Goal: Task Accomplishment & Management: Use online tool/utility

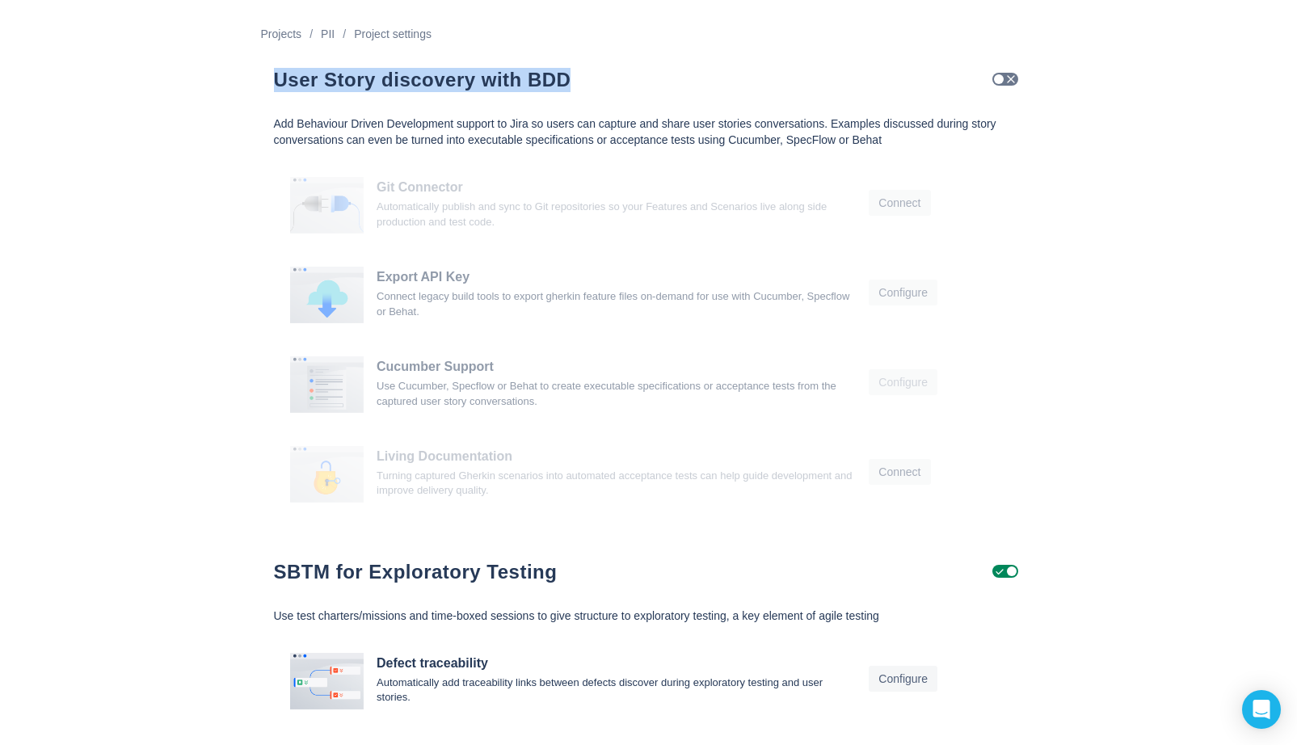
drag, startPoint x: 556, startPoint y: 82, endPoint x: 276, endPoint y: 80, distance: 280.4
click at [276, 80] on h1 "User Story discovery with BDD" at bounding box center [585, 80] width 623 height 24
copy h1 "User Story discovery with BDD"
click at [633, 82] on h1 "User Story discovery with BDD" at bounding box center [585, 80] width 623 height 24
drag, startPoint x: 570, startPoint y: 78, endPoint x: 272, endPoint y: 90, distance: 298.4
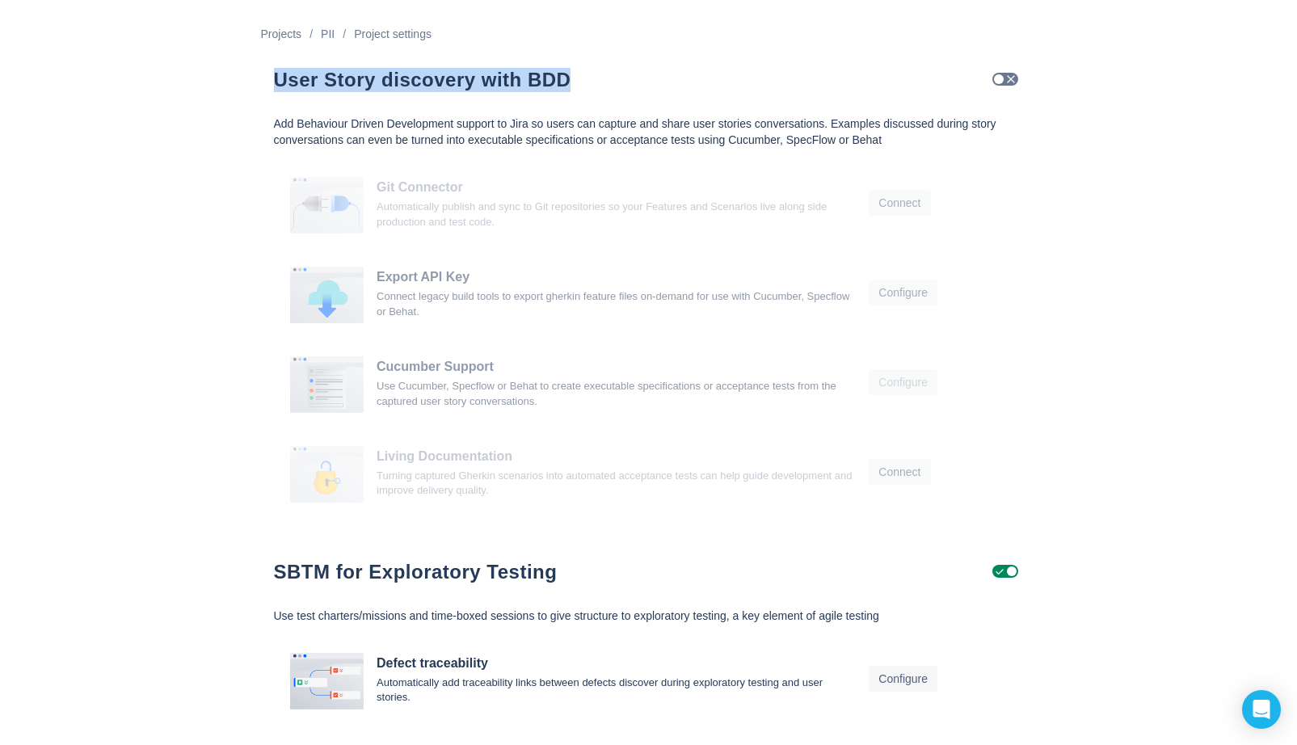
click at [272, 90] on div "User Story discovery with BDD" at bounding box center [649, 76] width 776 height 65
copy h1 "User Story discovery with BDD"
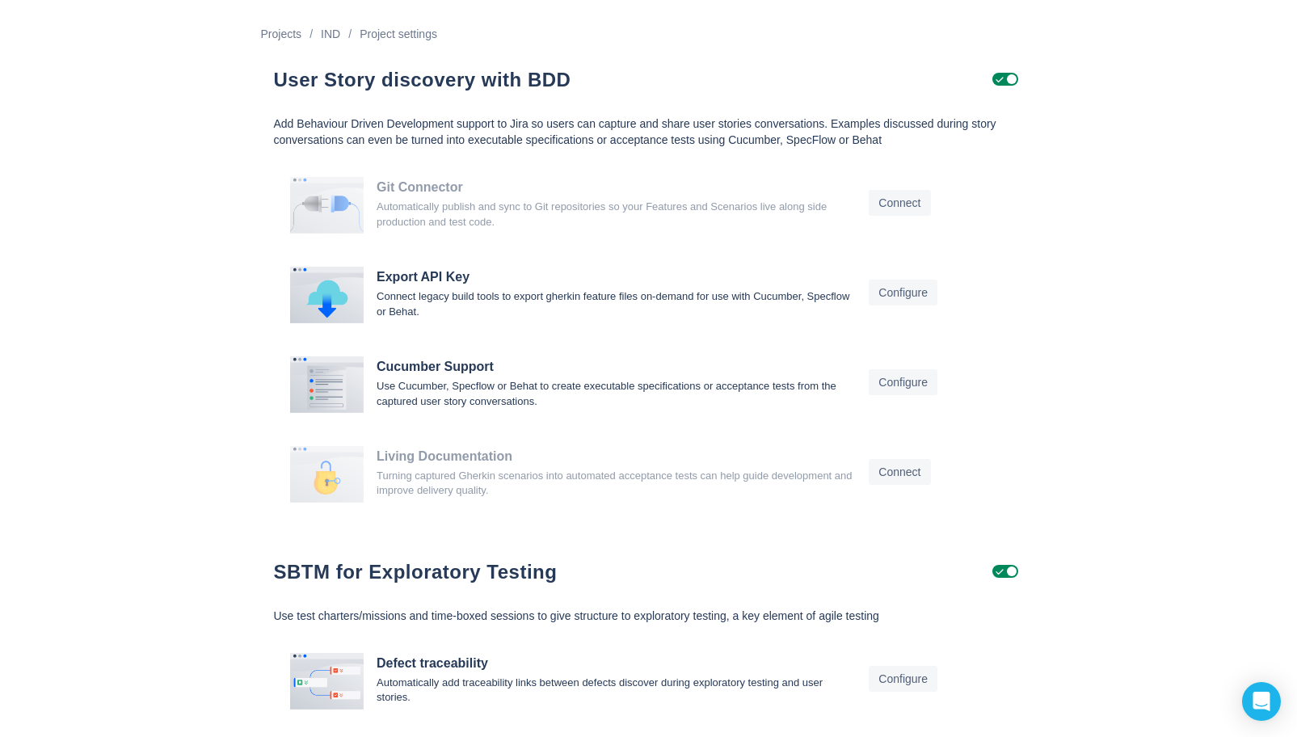
scroll to position [1, 0]
